Goal: Find specific page/section: Find specific page/section

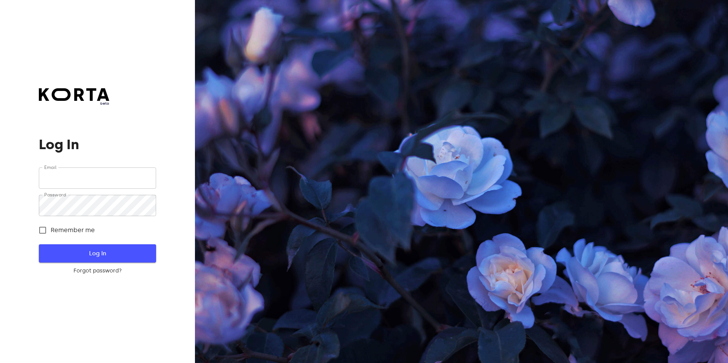
type input "[EMAIL_ADDRESS][DOMAIN_NAME]"
click at [123, 259] on button "Log In" at bounding box center [97, 254] width 117 height 18
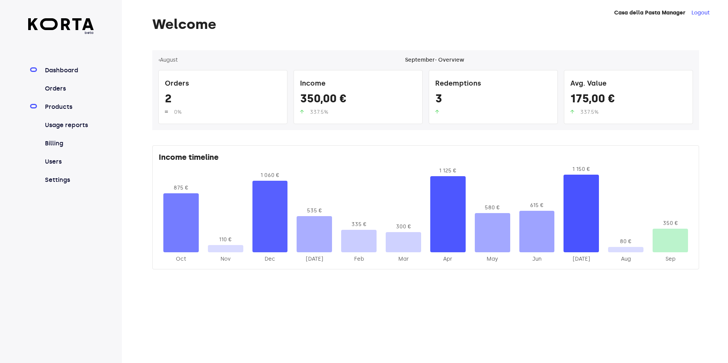
click at [73, 105] on link "Products" at bounding box center [68, 106] width 51 height 9
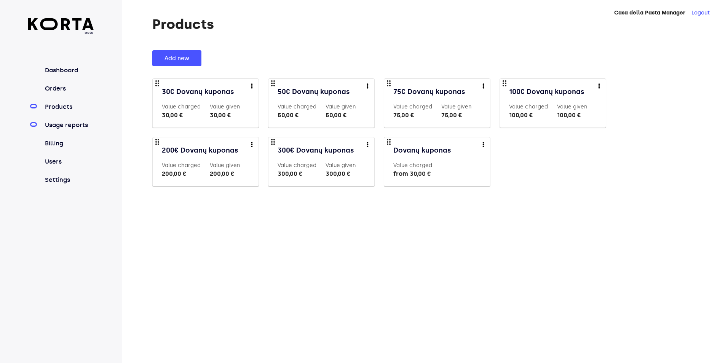
click at [71, 125] on link "Usage reports" at bounding box center [68, 125] width 51 height 9
